Goal: Transaction & Acquisition: Purchase product/service

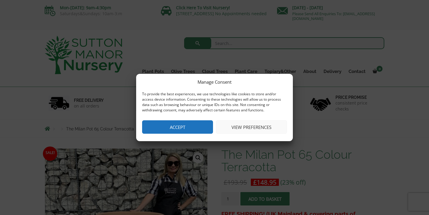
click at [179, 128] on button "Accept" at bounding box center [177, 126] width 71 height 13
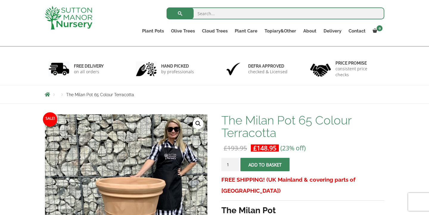
scroll to position [17, 0]
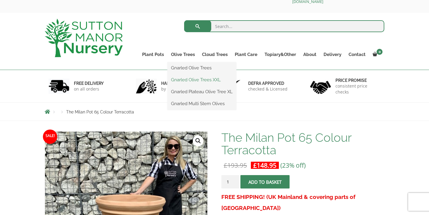
click at [202, 83] on link "Gnarled Olive Trees XXL" at bounding box center [202, 79] width 69 height 9
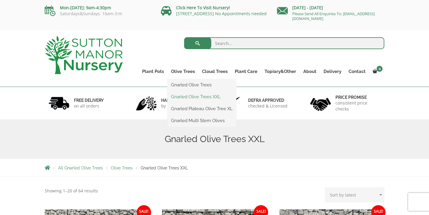
click at [183, 98] on link "Gnarled Olive Trees XXL" at bounding box center [202, 96] width 69 height 9
click at [190, 109] on link "Gnarled Plateau Olive Tree XL" at bounding box center [202, 108] width 69 height 9
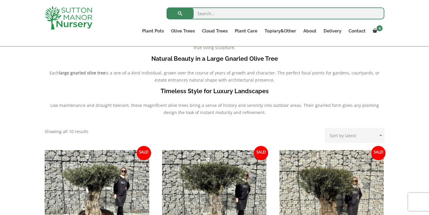
scroll to position [161, 0]
